Goal: Transaction & Acquisition: Obtain resource

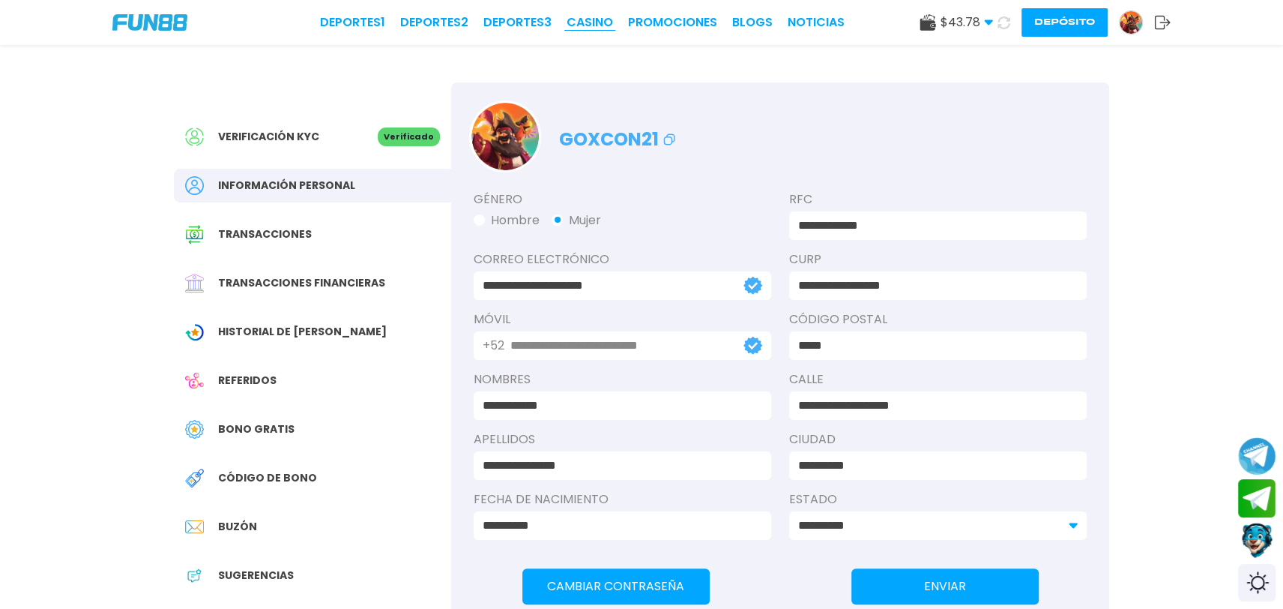
click at [585, 22] on link "CASINO" at bounding box center [590, 22] width 46 height 18
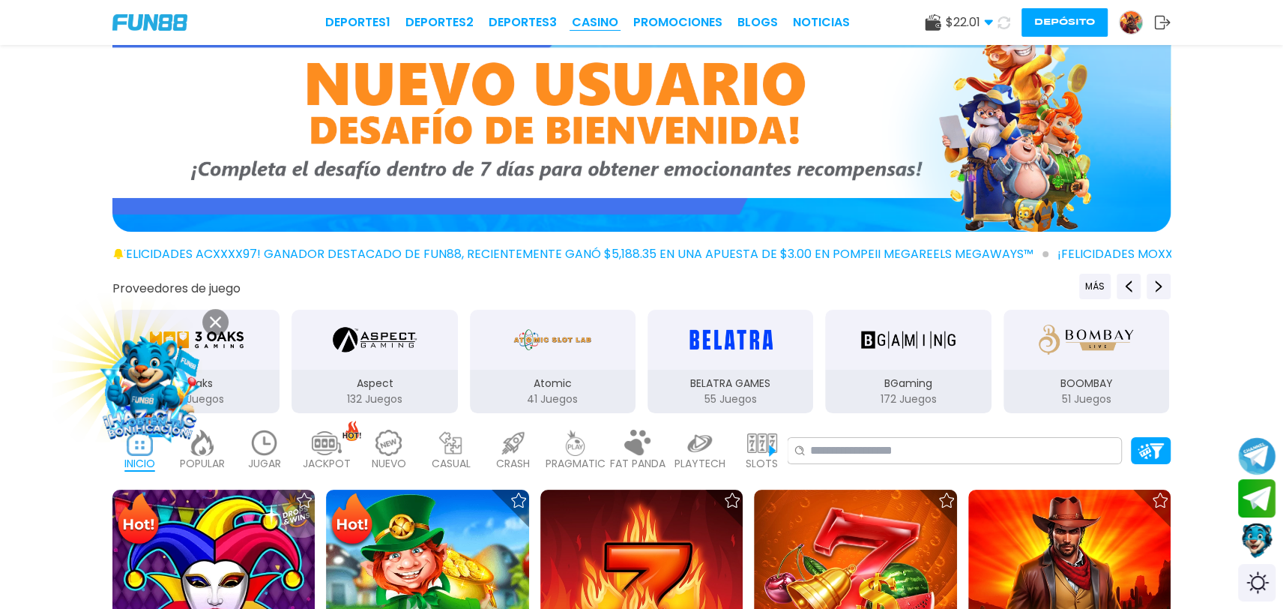
scroll to position [223, 0]
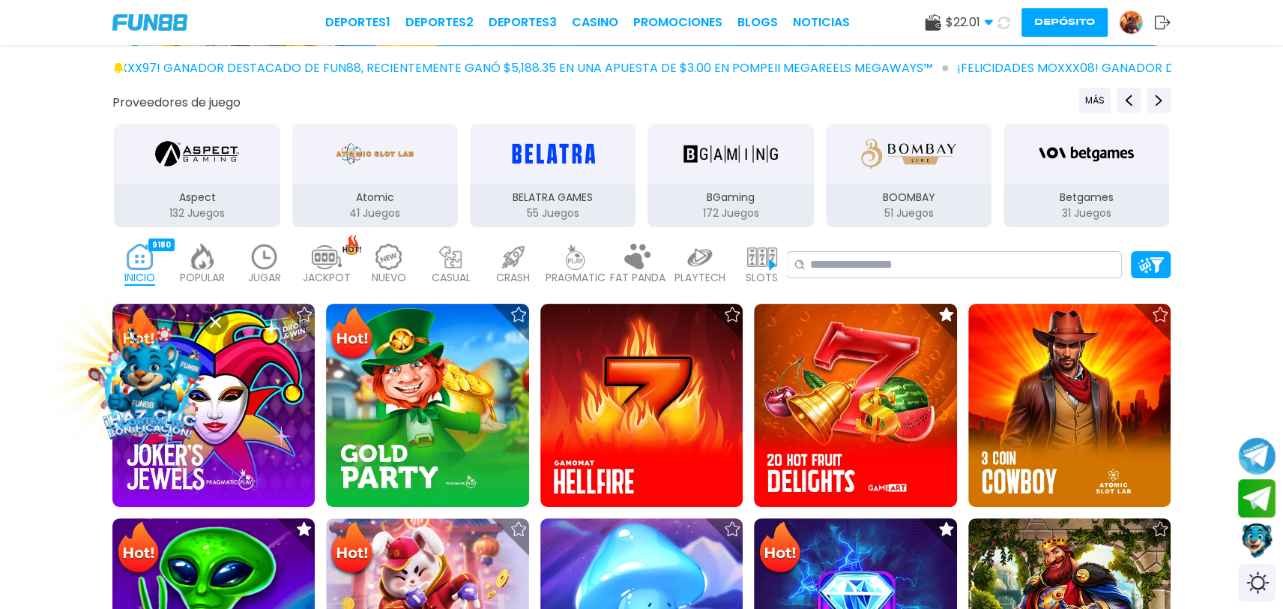
click at [265, 267] on img at bounding box center [265, 257] width 30 height 26
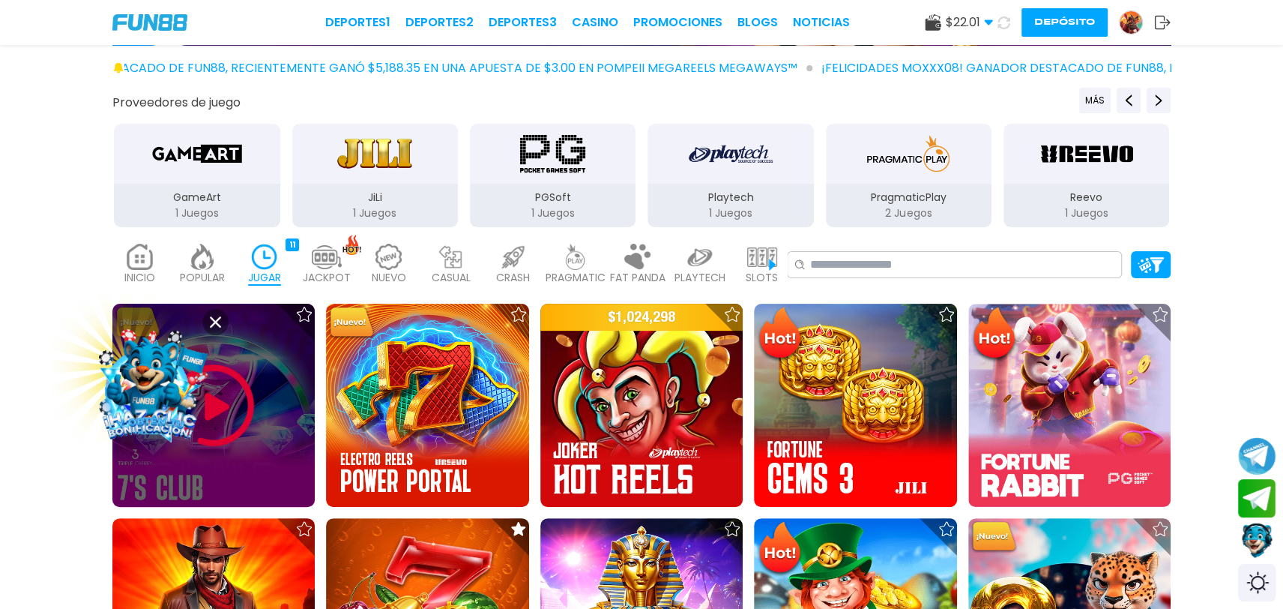
click at [264, 391] on div at bounding box center [213, 405] width 202 height 202
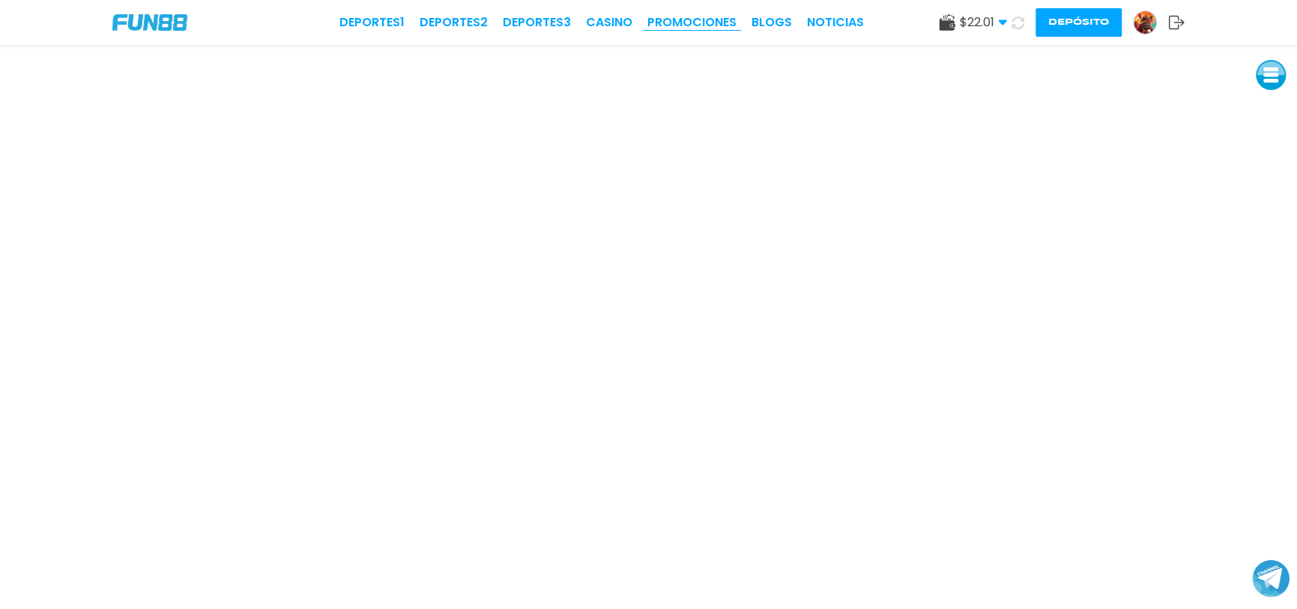
click at [668, 28] on link "Promociones" at bounding box center [691, 22] width 89 height 18
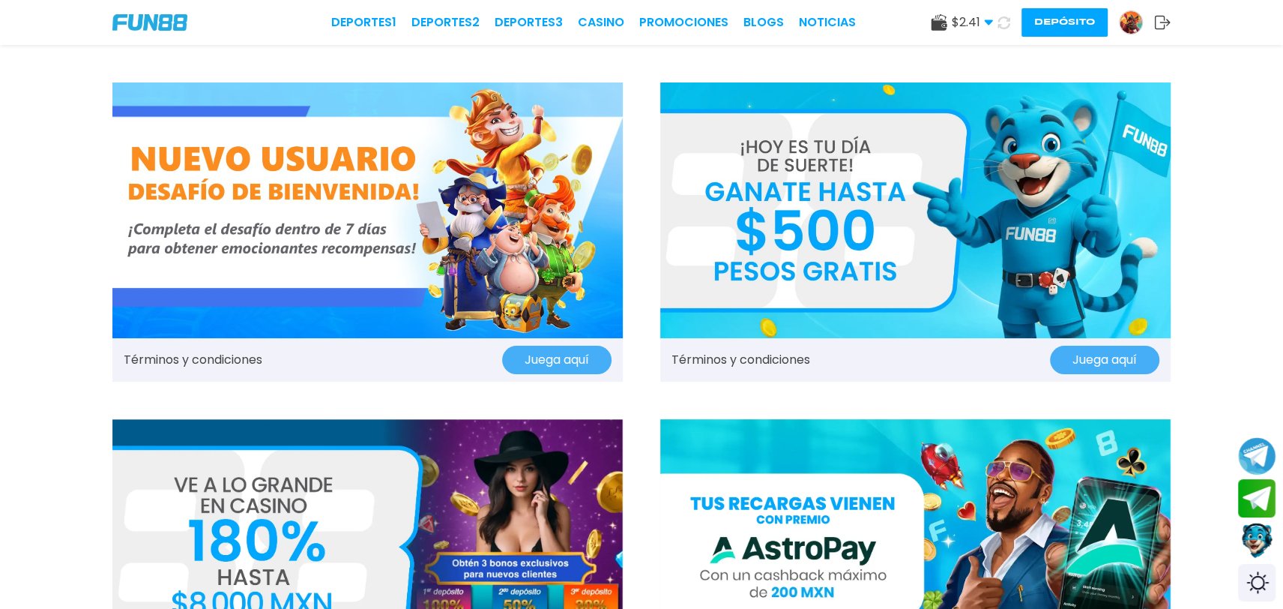
click at [1130, 19] on img at bounding box center [1131, 22] width 22 height 22
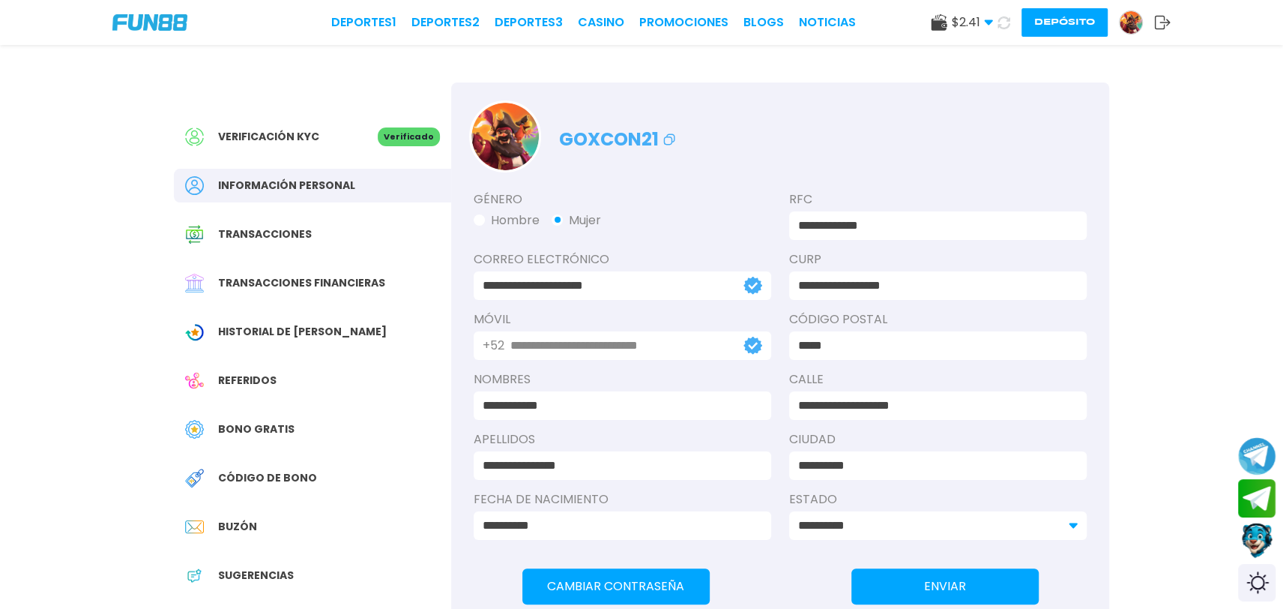
click at [274, 430] on span "Bono Gratis" at bounding box center [256, 429] width 76 height 16
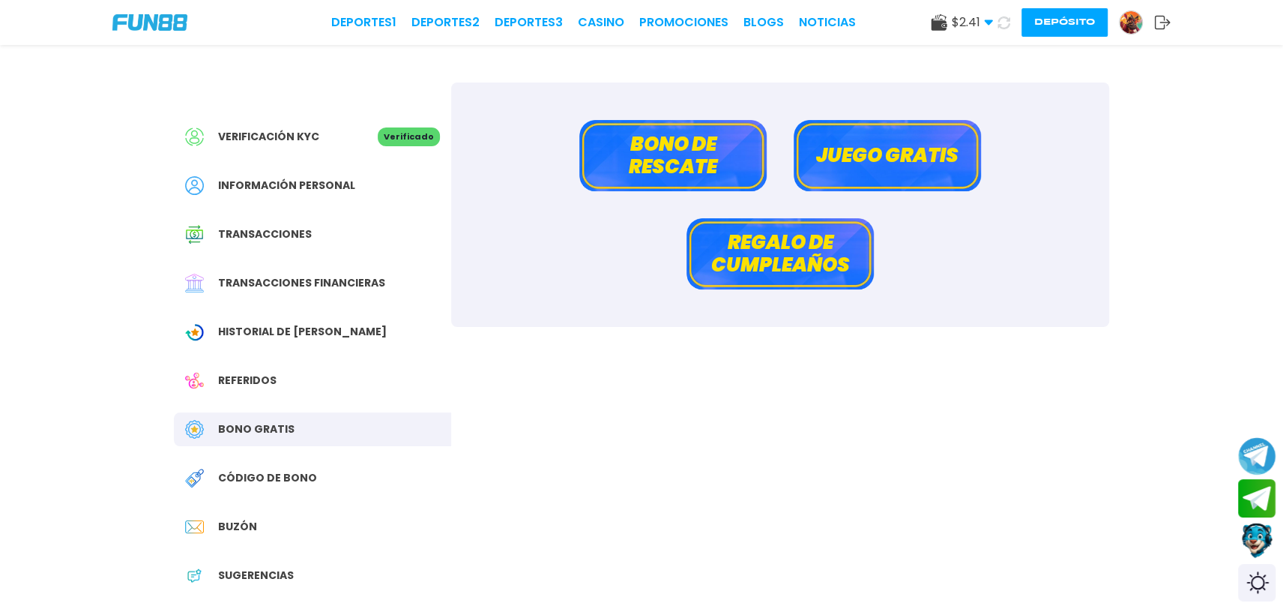
click at [666, 147] on button "Bono de rescate" at bounding box center [672, 155] width 187 height 71
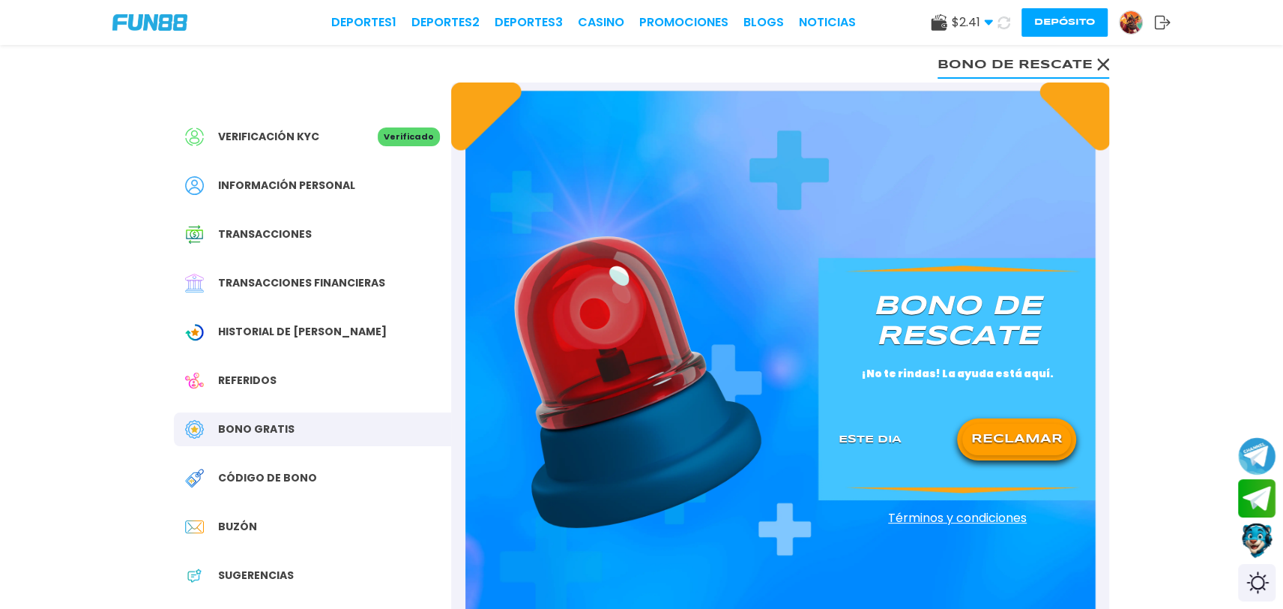
click at [1008, 435] on button "RECLAMAR" at bounding box center [1016, 438] width 109 height 31
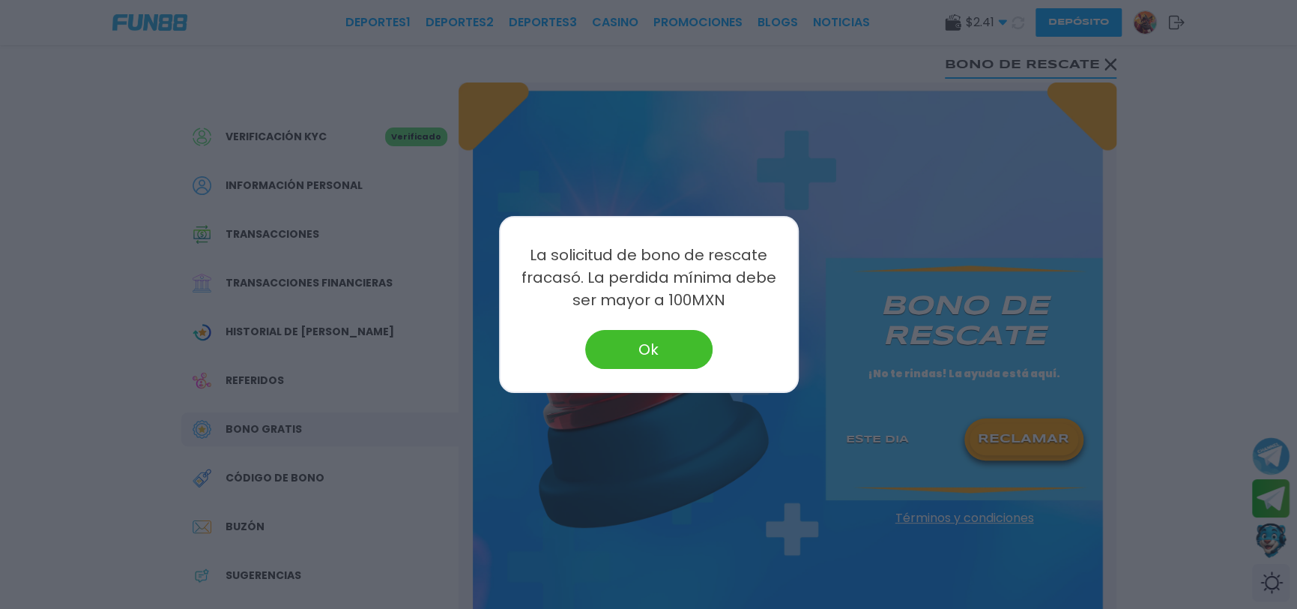
click at [665, 330] on button "Ok" at bounding box center [648, 349] width 127 height 39
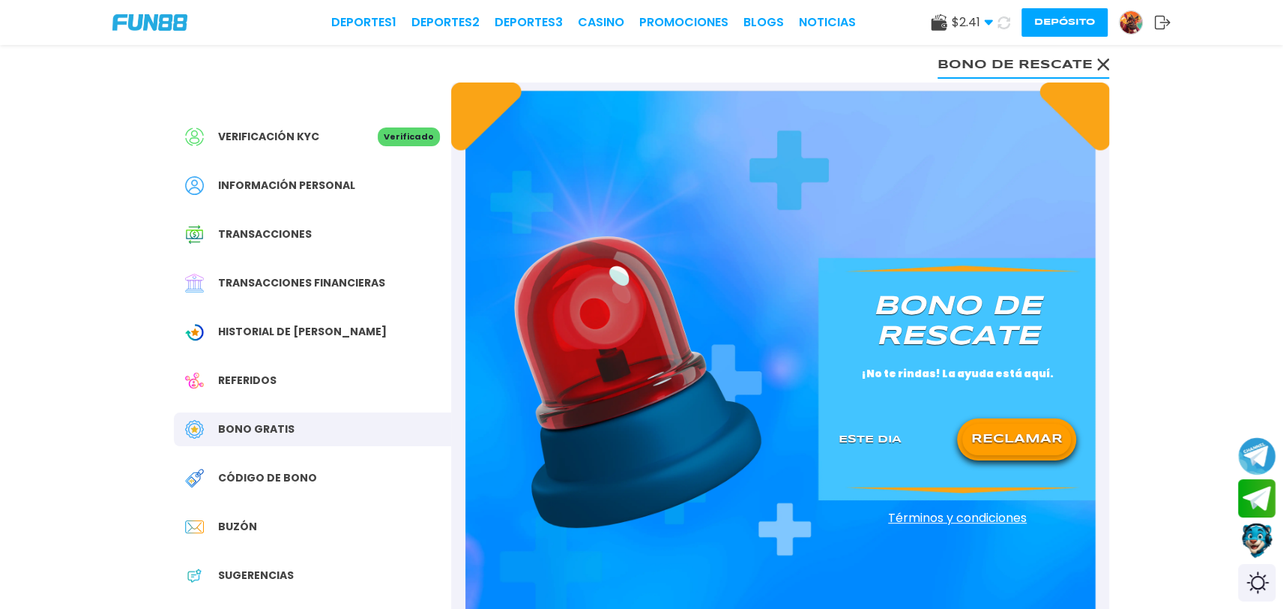
click at [868, 438] on p "Este Dia" at bounding box center [870, 440] width 63 height 16
click at [1005, 446] on button "RECLAMAR" at bounding box center [1016, 438] width 109 height 31
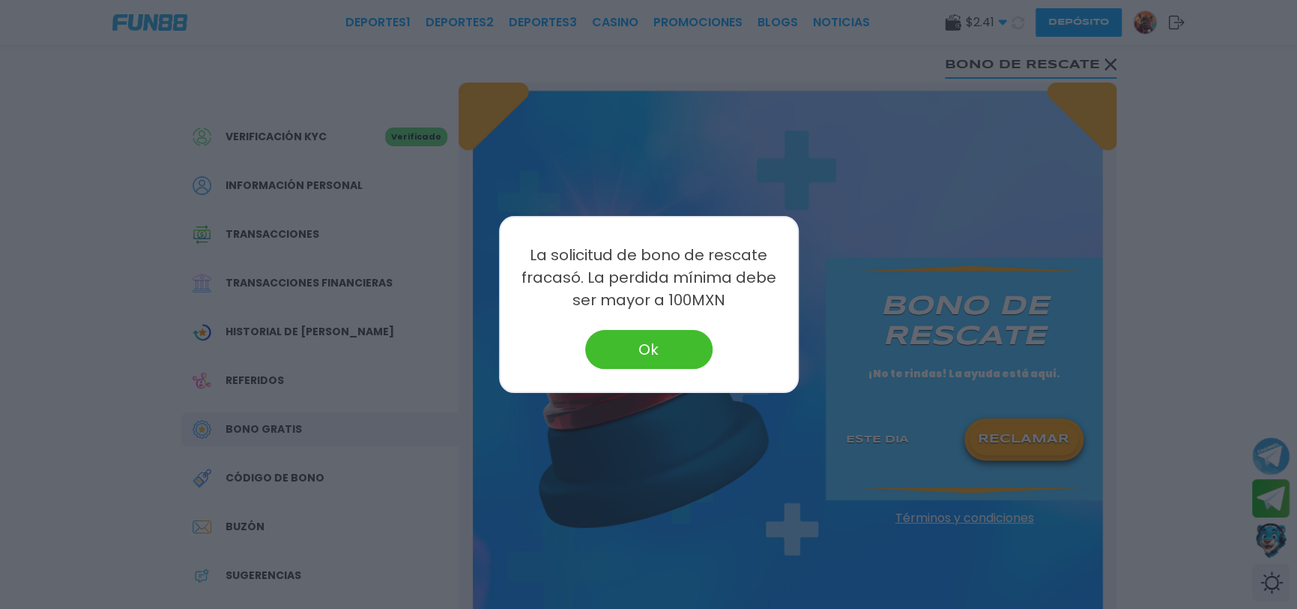
click at [1100, 55] on div at bounding box center [648, 304] width 1297 height 609
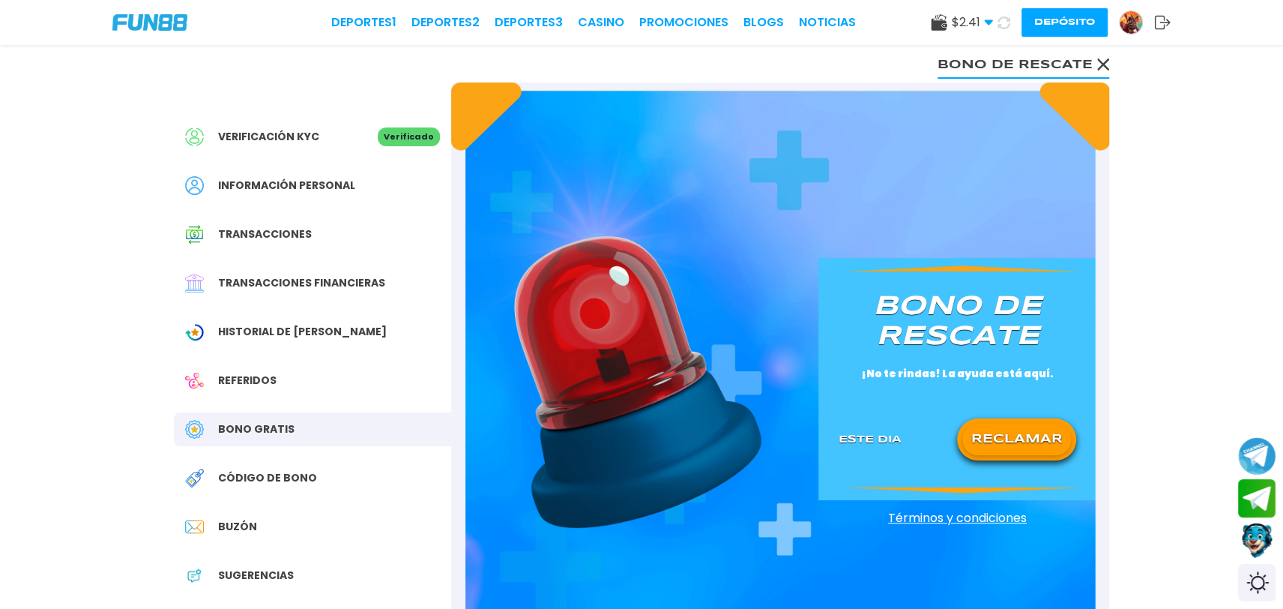
click at [1100, 55] on button "Bono de rescate" at bounding box center [1024, 64] width 172 height 30
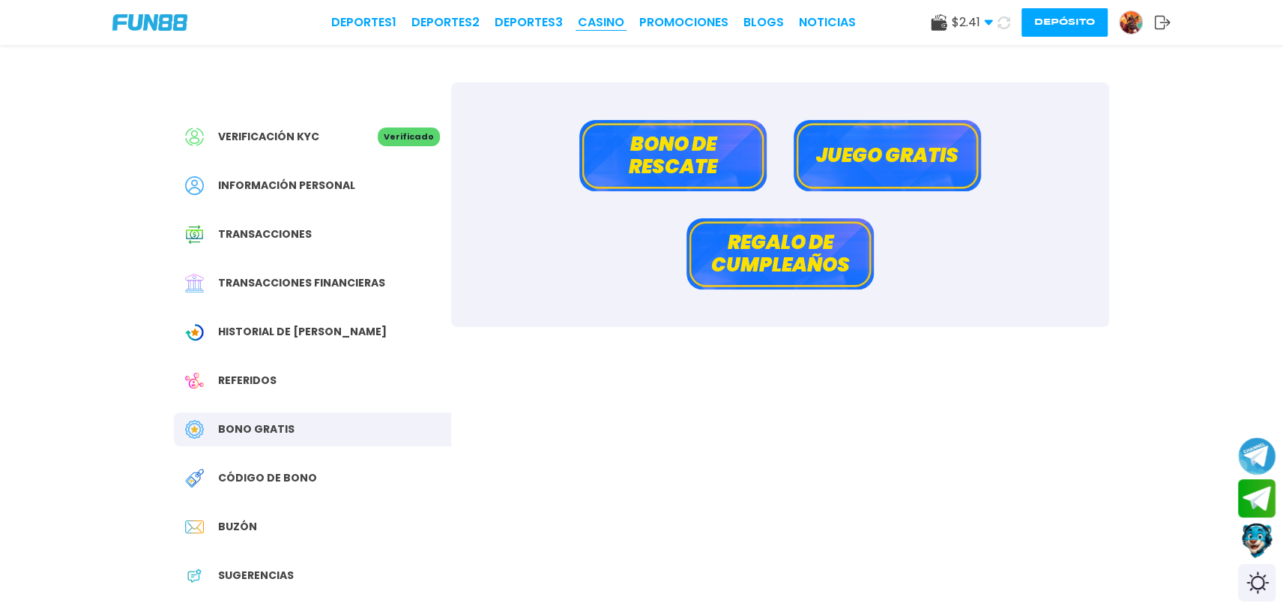
drag, startPoint x: 587, startPoint y: 8, endPoint x: 601, endPoint y: 21, distance: 19.1
click at [601, 21] on div "Deportes 1 Deportes 2 Deportes 3 CASINO Promociones BLOGS NOTICIAS $ 2.41 Diner…" at bounding box center [641, 22] width 1283 height 45
click at [601, 21] on link "CASINO" at bounding box center [601, 22] width 46 height 18
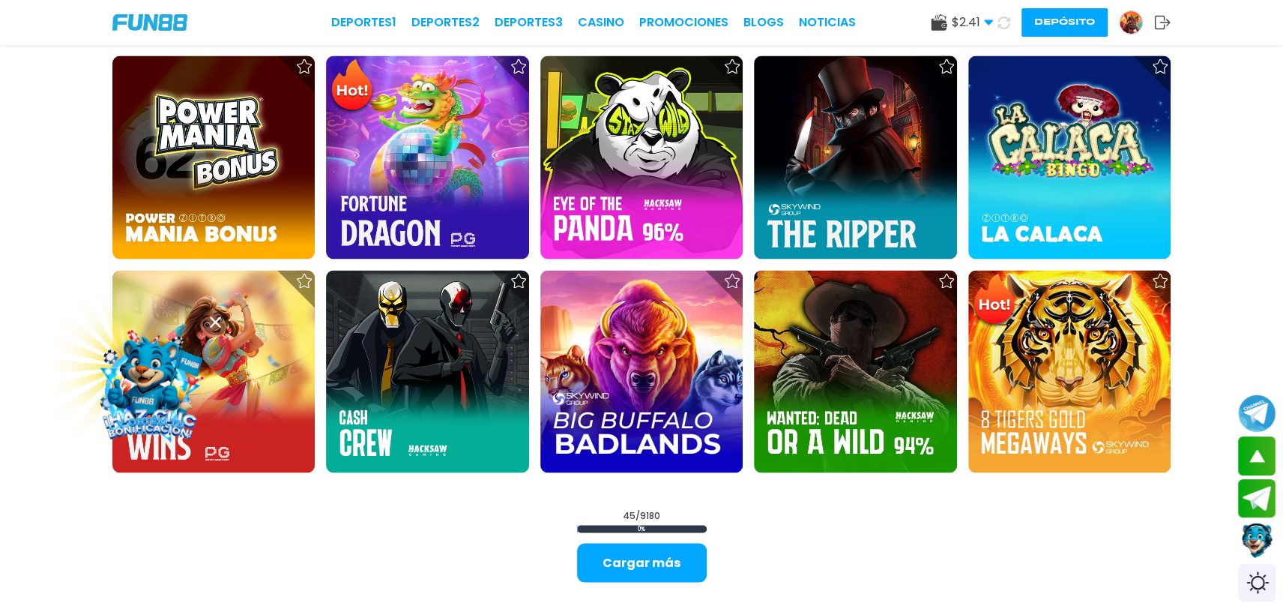
scroll to position [2005, 0]
